Goal: Task Accomplishment & Management: Complete application form

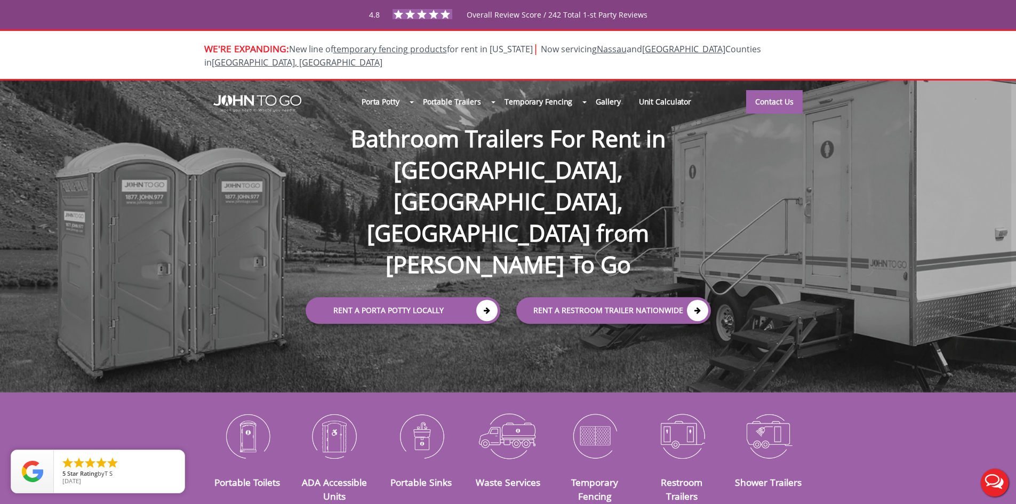
click at [268, 82] on div at bounding box center [508, 252] width 1016 height 504
click at [266, 93] on div at bounding box center [508, 252] width 1016 height 504
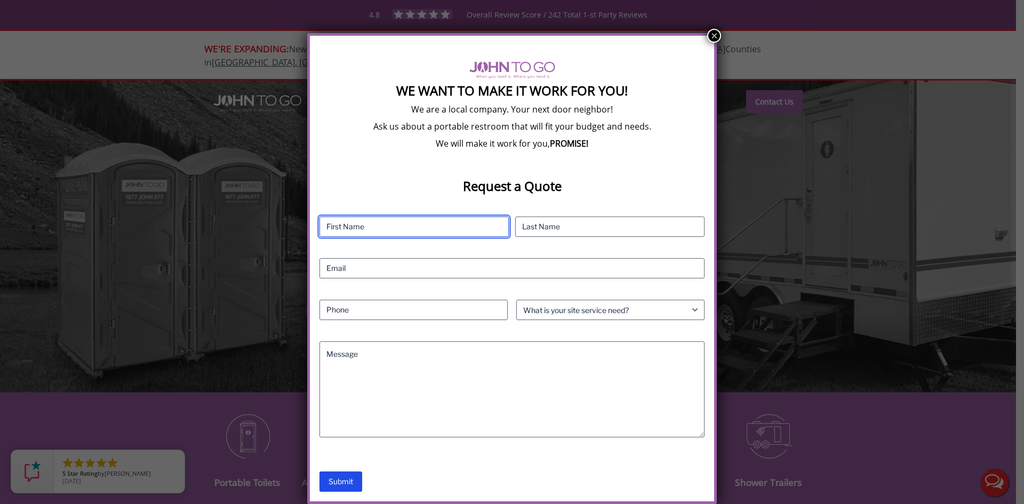
click at [357, 226] on input "First" at bounding box center [414, 227] width 189 height 20
click at [380, 225] on input "First" at bounding box center [414, 227] width 189 height 20
type input "P"
type input "test"
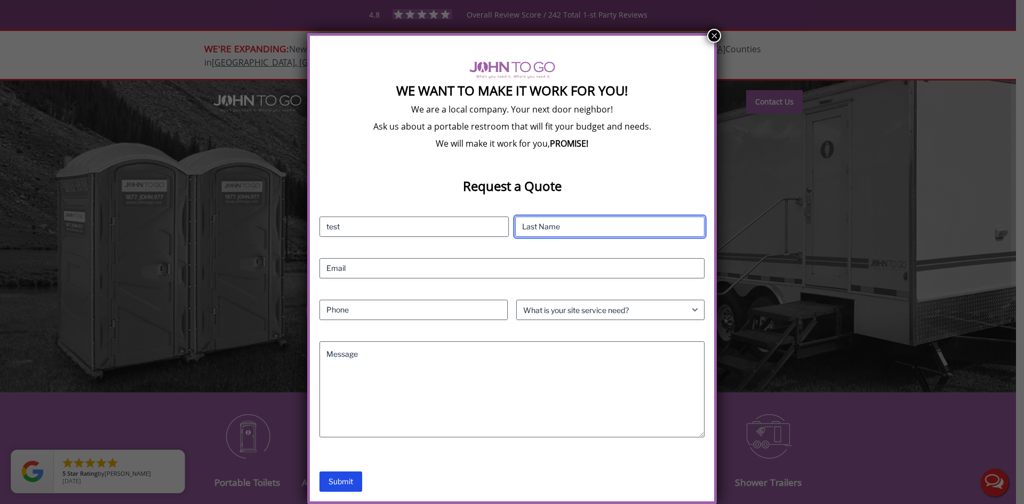
click at [536, 225] on input "Last" at bounding box center [609, 227] width 189 height 20
type input "testing"
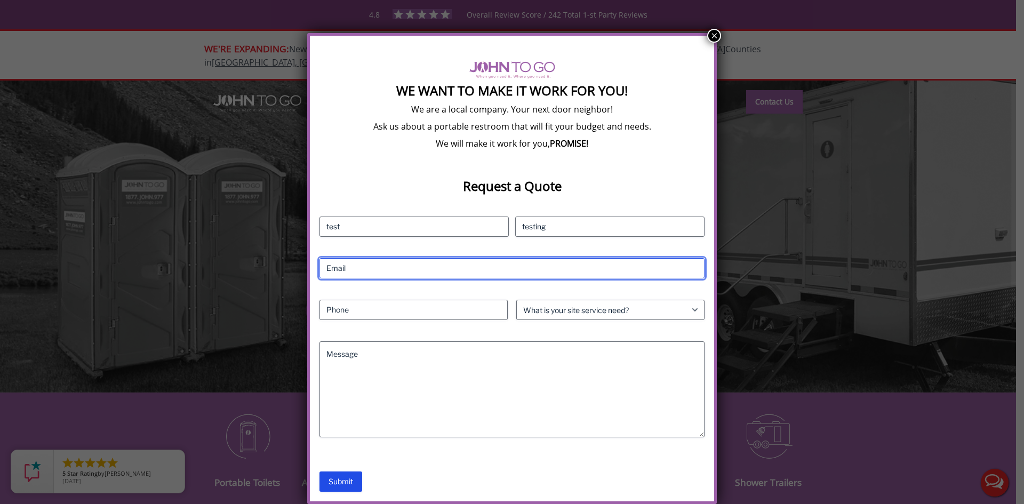
click at [431, 267] on input "Email (Required)" at bounding box center [512, 268] width 385 height 20
type input "[EMAIL_ADDRESS][DOMAIN_NAME]"
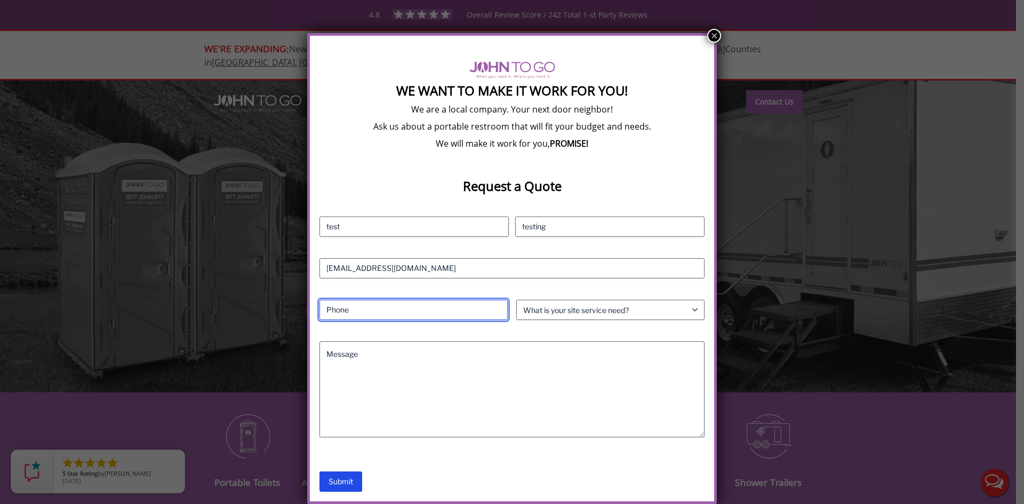
type input "5557509103"
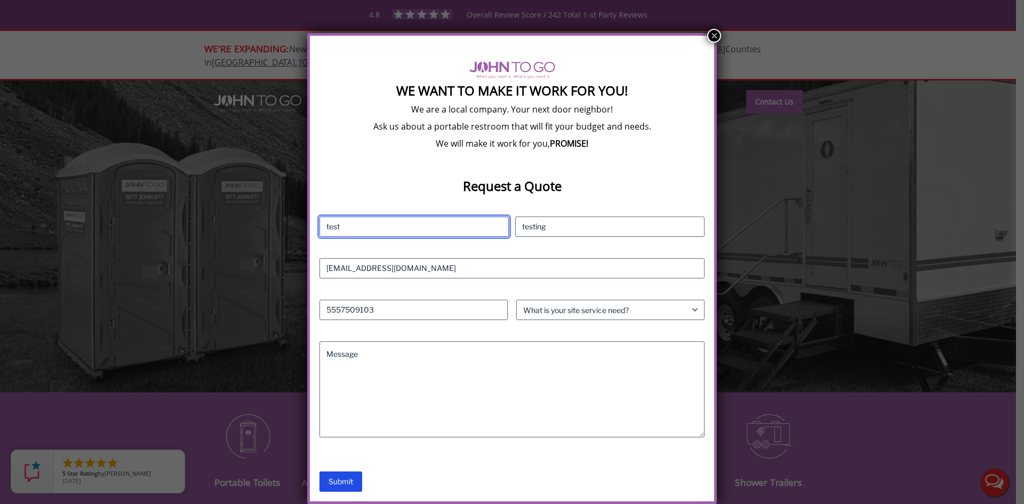
click at [388, 229] on input "test" at bounding box center [414, 227] width 189 height 20
type input "test 9/11"
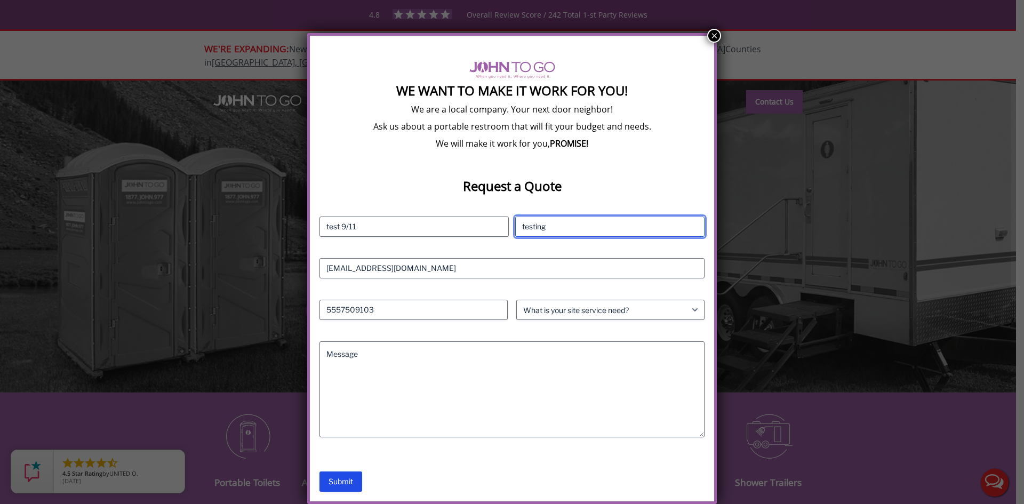
click at [556, 225] on input "testing" at bounding box center [609, 227] width 189 height 20
type input "testing 9/11"
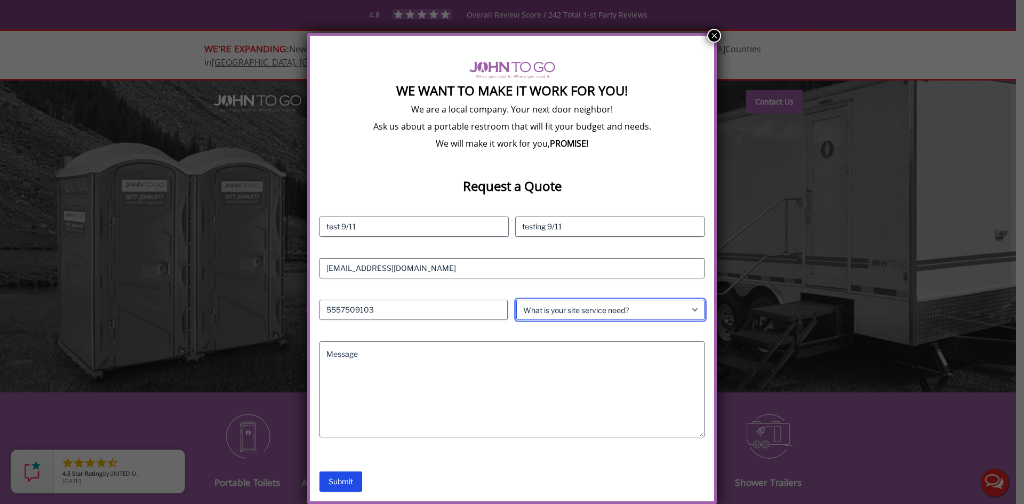
click at [603, 312] on select "What is your site service need? Consumer Construction - Commercial Construction…" at bounding box center [610, 310] width 188 height 20
select select "Consumer"
click at [516, 300] on select "What is your site service need? Consumer Construction - Commercial Construction…" at bounding box center [610, 310] width 188 height 20
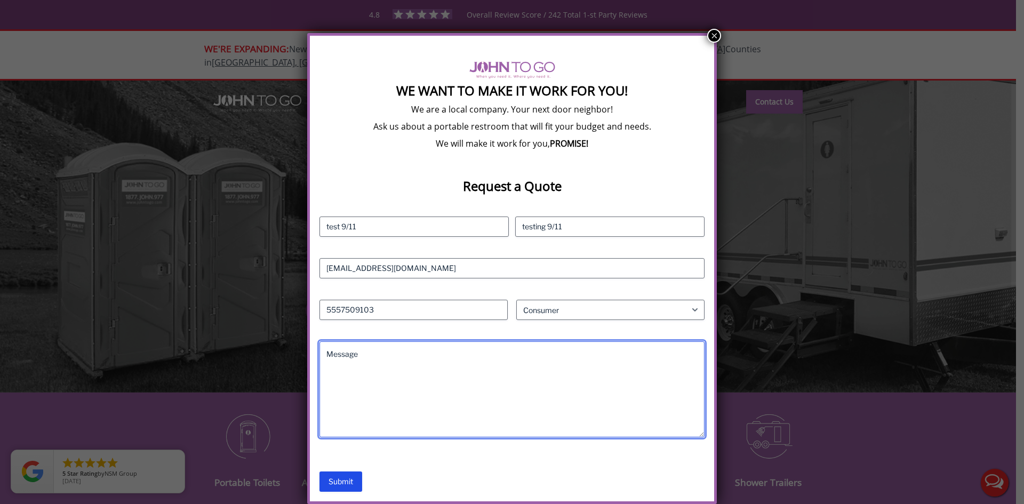
click at [383, 355] on textarea "Message" at bounding box center [512, 389] width 385 height 96
type textarea "testing, please disregard"
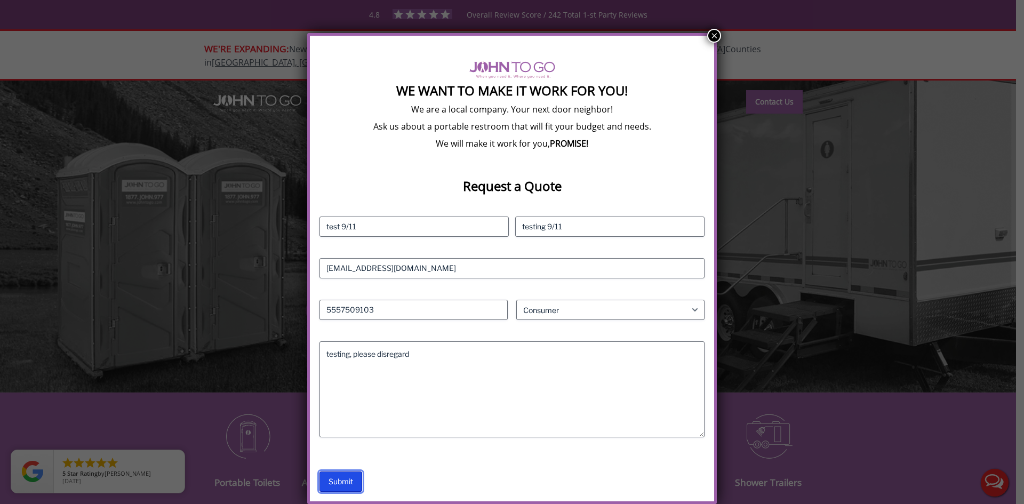
click at [350, 482] on input "Submit" at bounding box center [341, 482] width 43 height 20
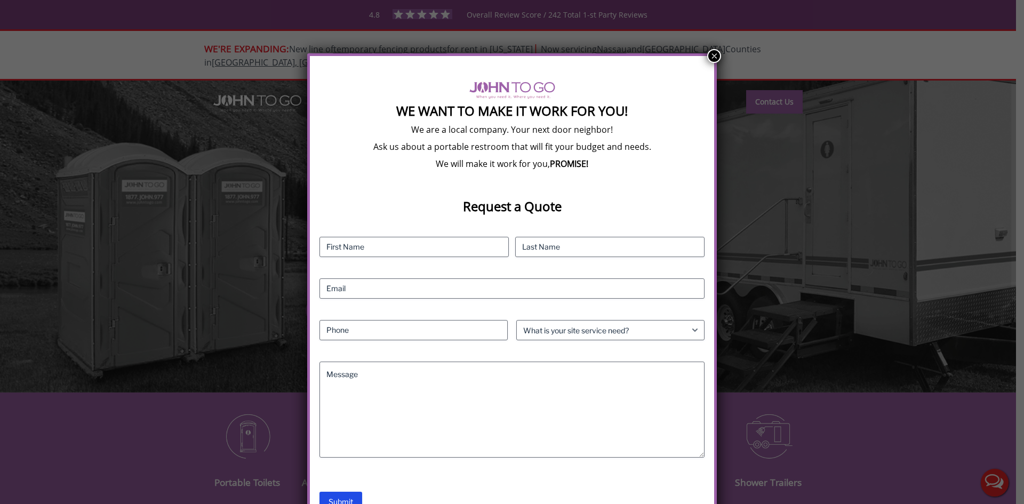
click at [711, 57] on button "×" at bounding box center [714, 56] width 14 height 14
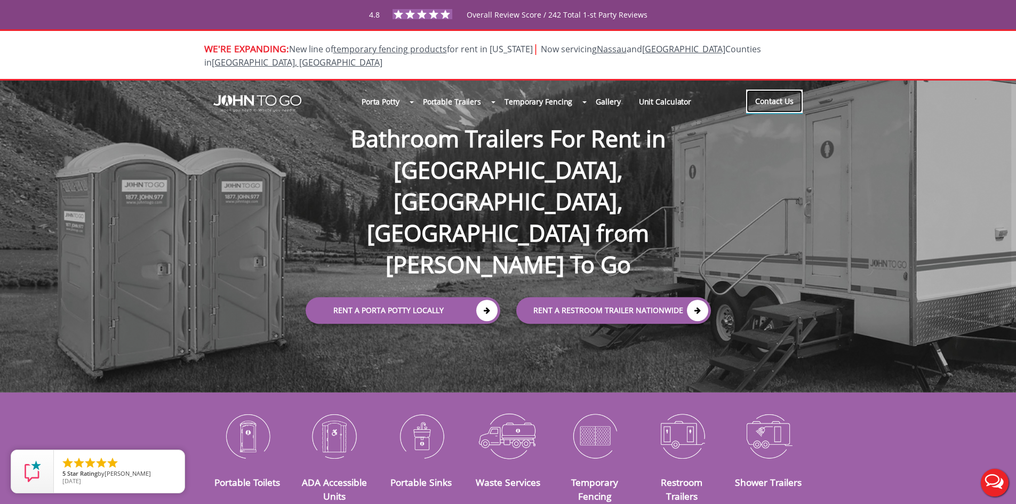
click at [773, 90] on link "Contact Us" at bounding box center [774, 101] width 57 height 23
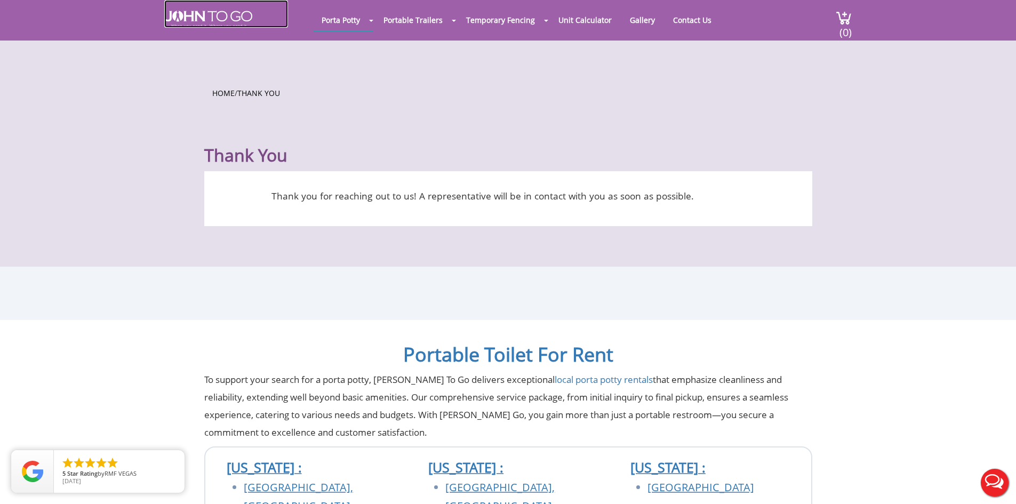
click at [197, 9] on link at bounding box center [226, 14] width 124 height 28
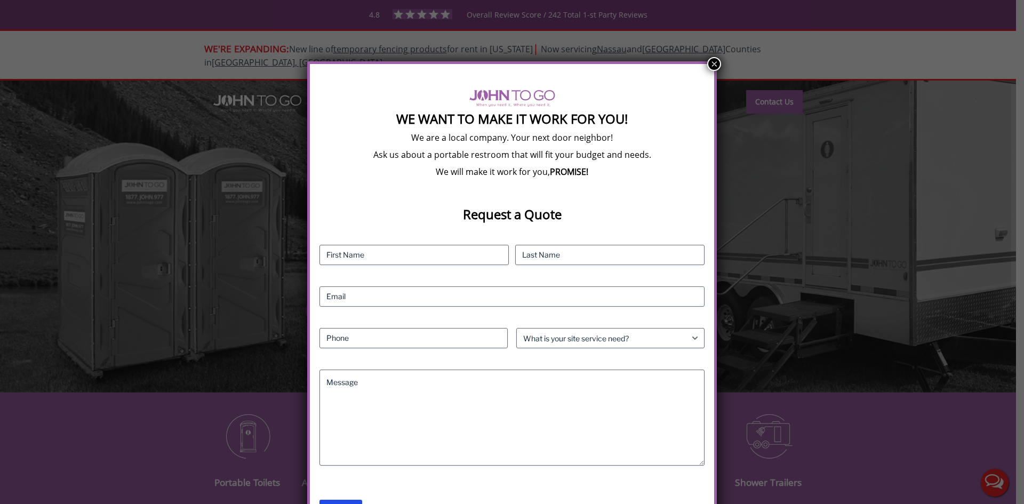
scroll to position [8, 0]
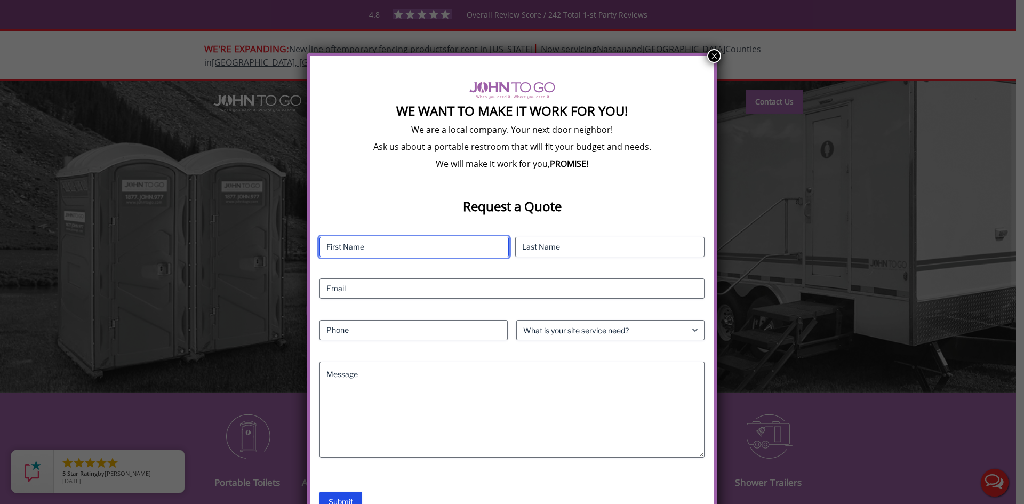
click at [416, 246] on input "First" at bounding box center [414, 247] width 189 height 20
type input "Test 2"
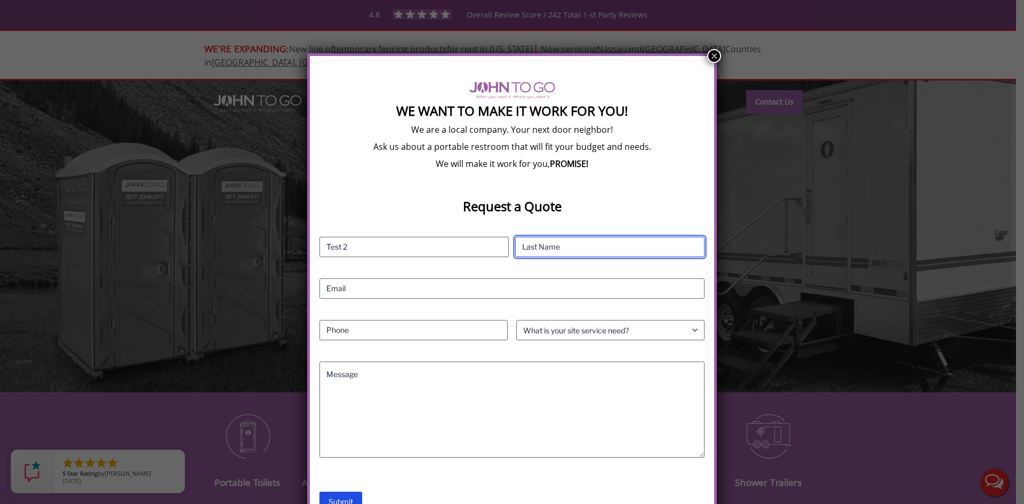
click at [599, 245] on input "Last" at bounding box center [609, 247] width 189 height 20
type input "Test 2"
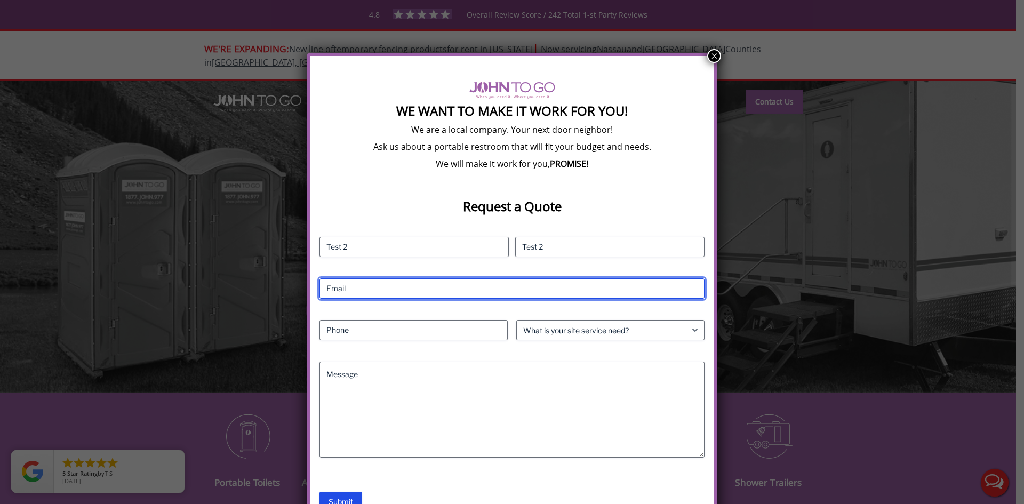
click at [495, 286] on input "Email (Required)" at bounding box center [512, 288] width 385 height 20
type input "test@aol.com"
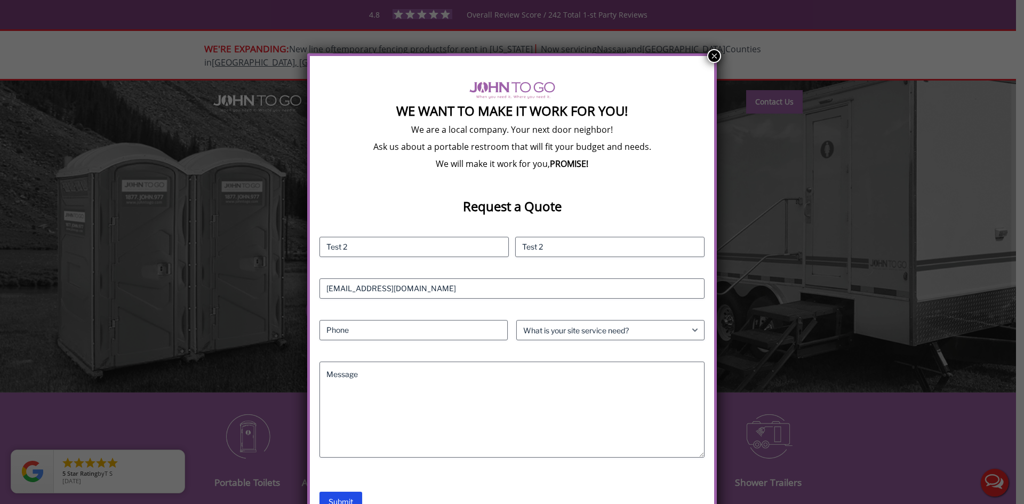
type input "5557509103"
click at [609, 336] on select "What is your site service need? Consumer Construction - Commercial Construction…" at bounding box center [610, 330] width 188 height 20
select select "Consumer"
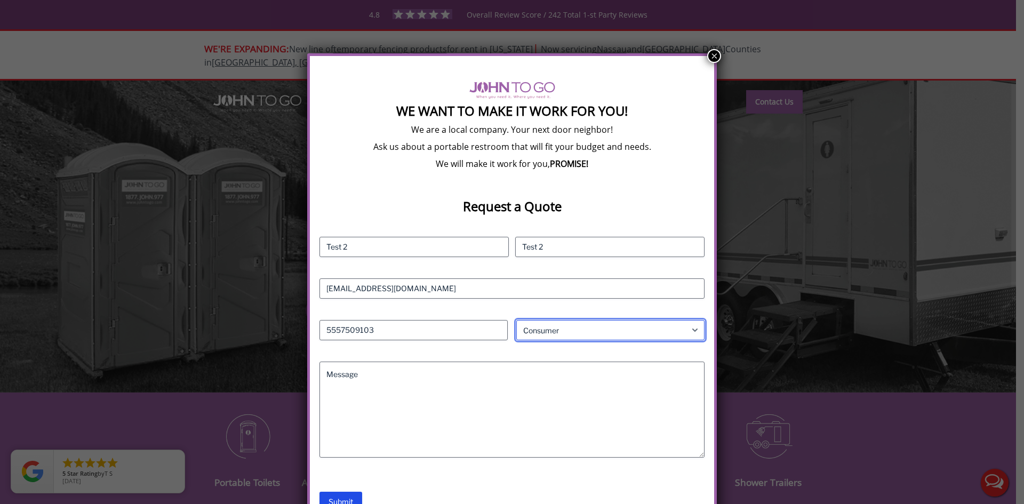
click at [516, 320] on select "What is your site service need? Consumer Construction - Commercial Construction…" at bounding box center [610, 330] width 188 height 20
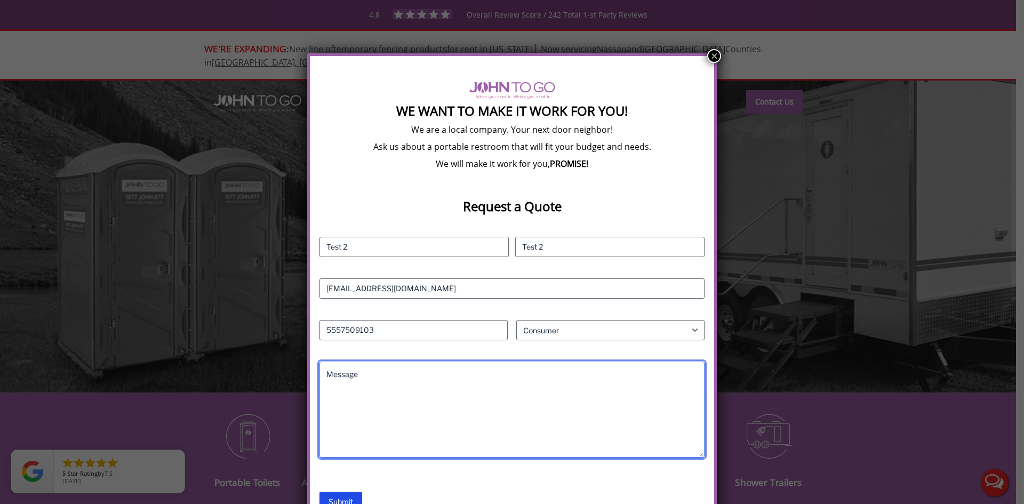
click at [449, 377] on textarea "Message" at bounding box center [512, 410] width 385 height 96
click at [349, 374] on textarea "test # 2 please disregard" at bounding box center [512, 410] width 385 height 96
click at [351, 372] on textarea "test # 2 please disregard" at bounding box center [512, 410] width 385 height 96
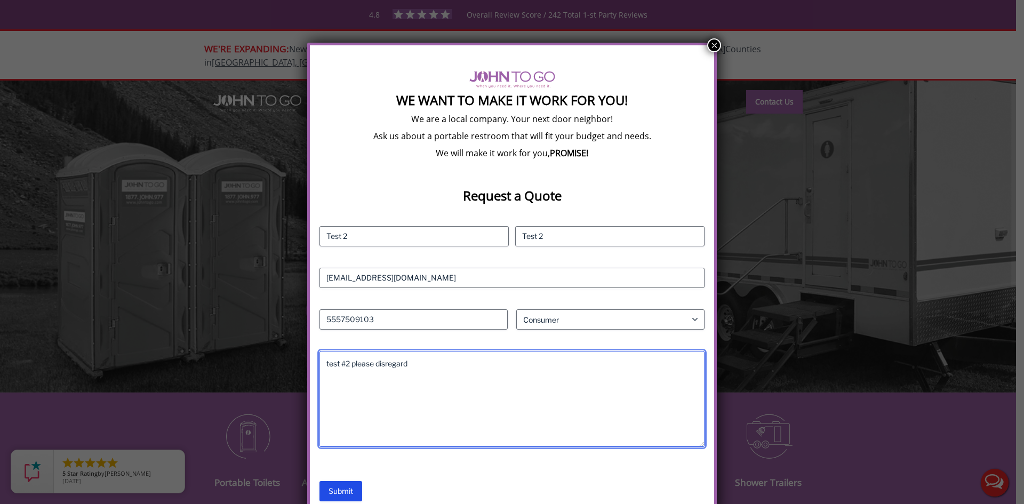
scroll to position [28, 0]
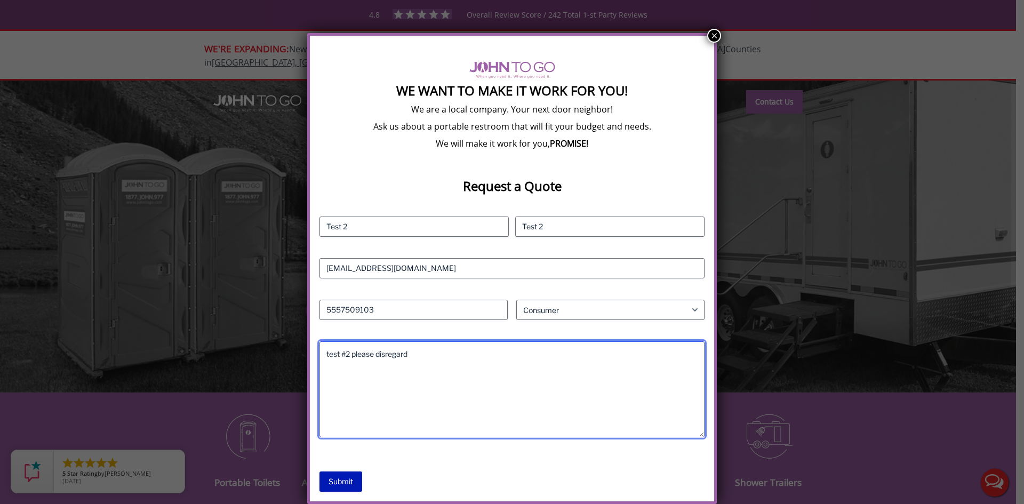
type textarea "test #2 please disregard"
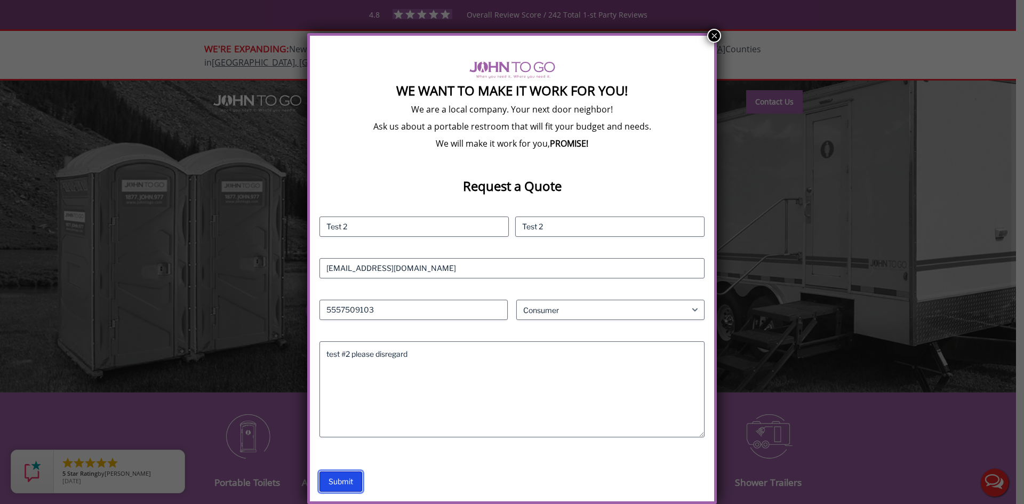
click at [350, 479] on input "Submit" at bounding box center [341, 482] width 43 height 20
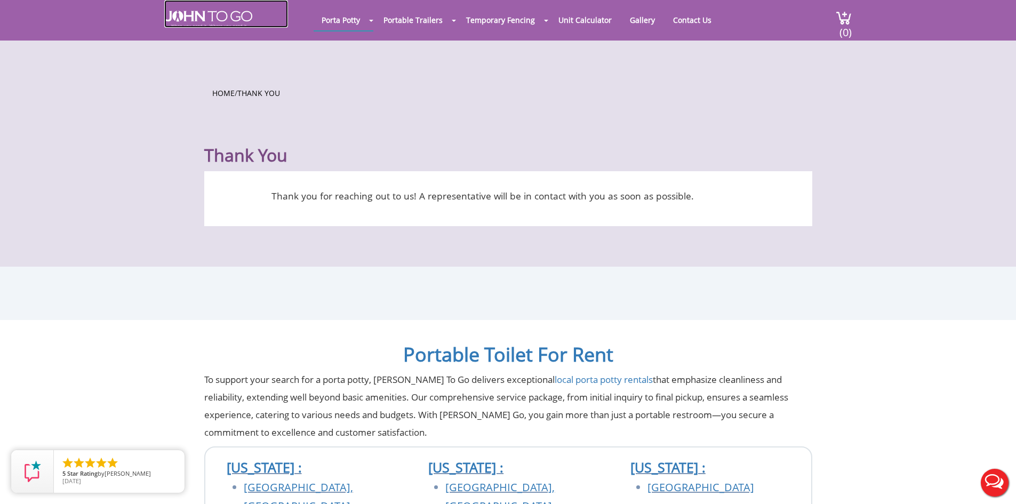
click at [214, 17] on img at bounding box center [208, 19] width 88 height 17
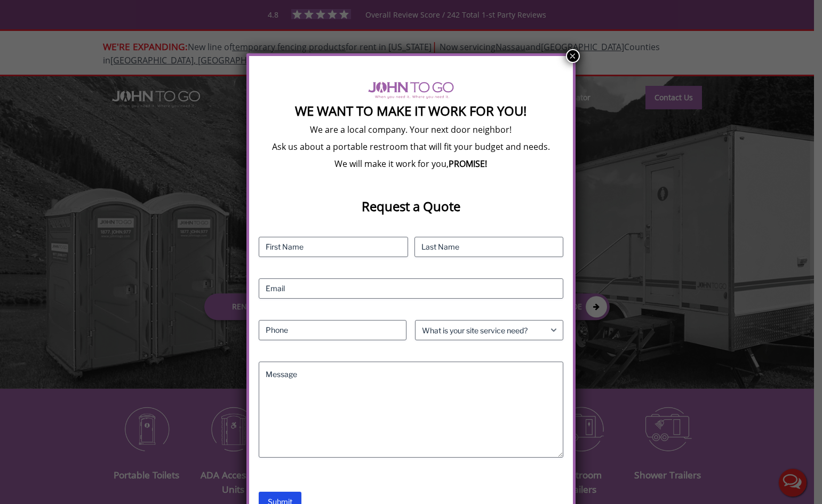
scroll to position [8, 0]
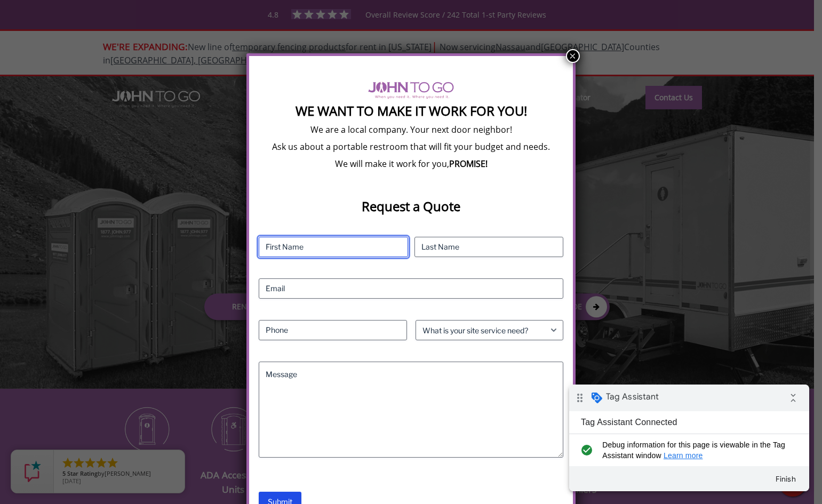
click at [324, 245] on input "First" at bounding box center [333, 247] width 149 height 20
type input "Final Test"
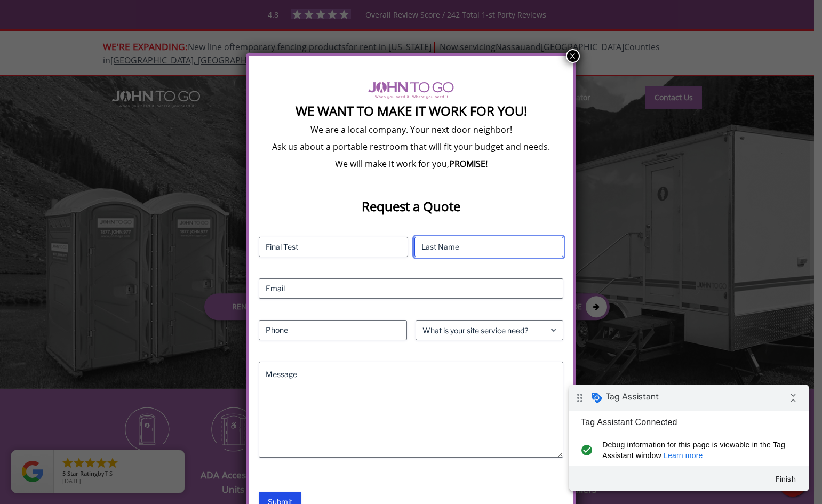
click at [502, 248] on input "Last" at bounding box center [488, 247] width 149 height 20
type input "Final Test"
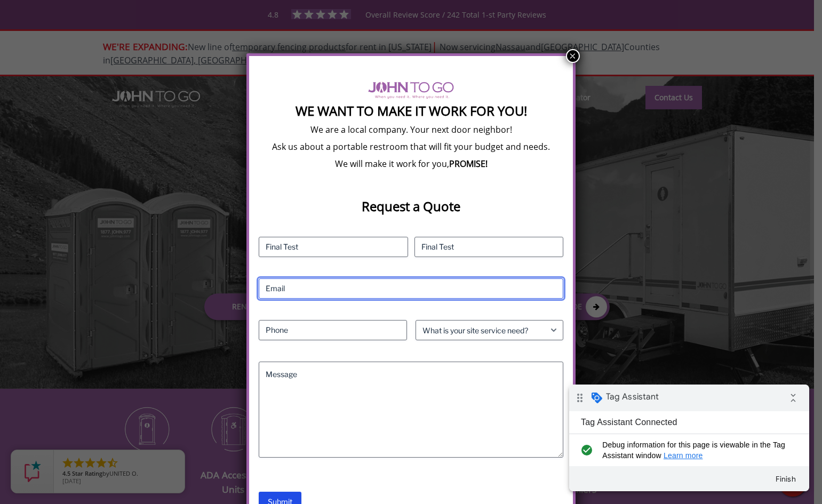
click at [377, 288] on input "Email (Required)" at bounding box center [411, 288] width 304 height 20
type input "test@aol.com"
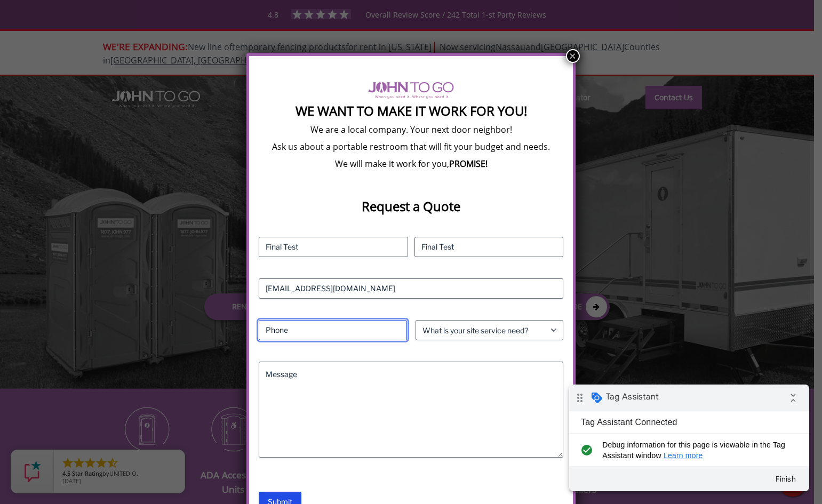
type input "5557509103"
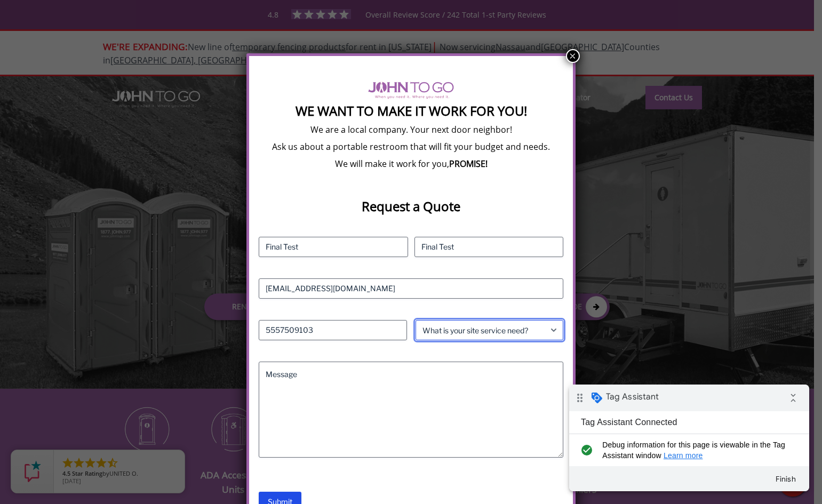
click at [466, 327] on select "What is your site service need? Consumer Construction - Commercial Construction…" at bounding box center [490, 330] width 148 height 20
select select "Consumer"
click at [416, 320] on select "What is your site service need? Consumer Construction - Commercial Construction…" at bounding box center [490, 330] width 148 height 20
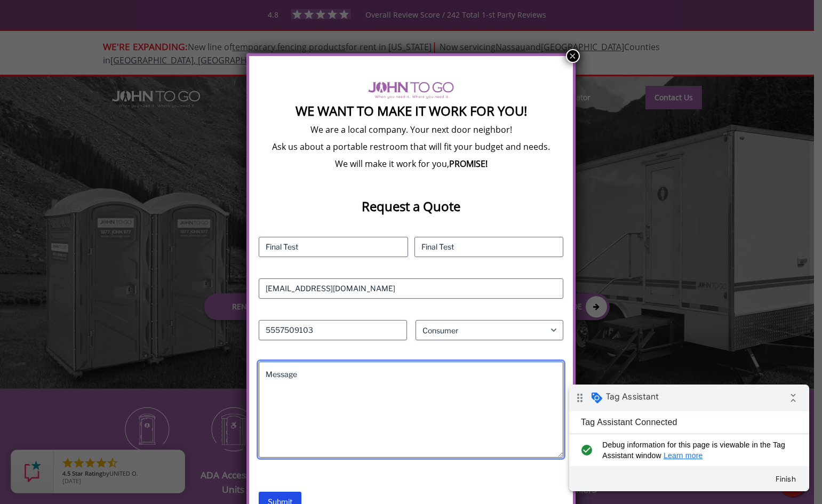
click at [409, 373] on textarea "Message" at bounding box center [411, 410] width 304 height 96
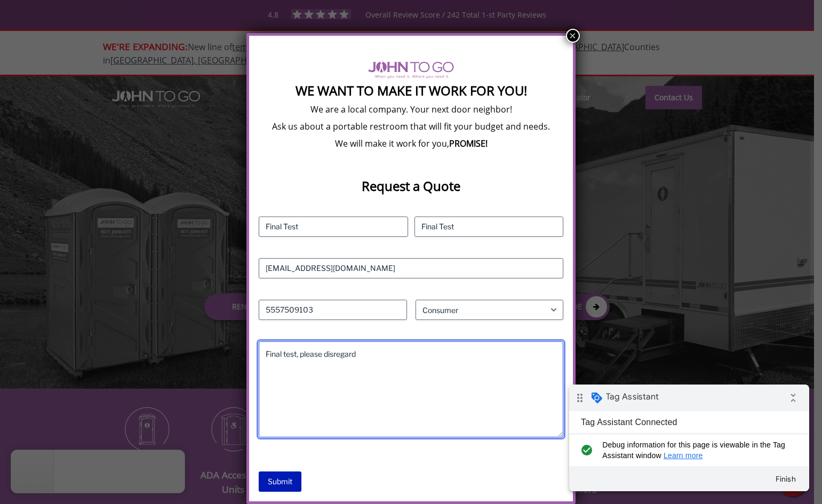
type textarea "Final test, please disregard"
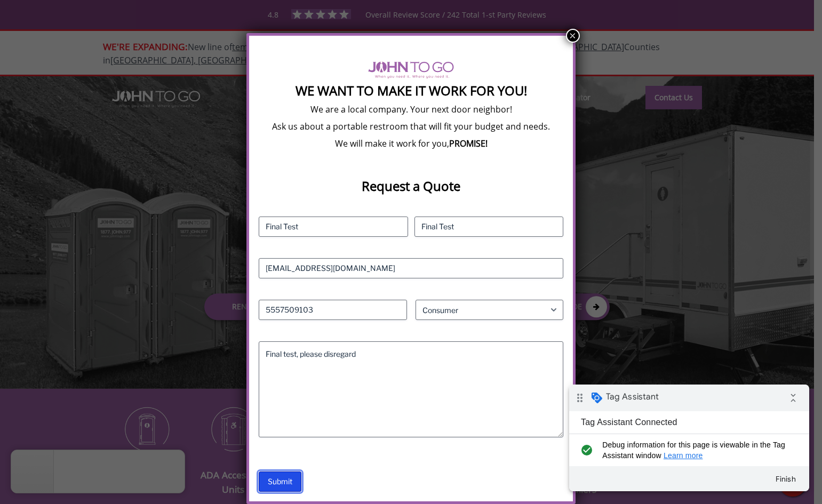
click at [290, 481] on input "Submit" at bounding box center [280, 482] width 43 height 20
